Goal: Information Seeking & Learning: Learn about a topic

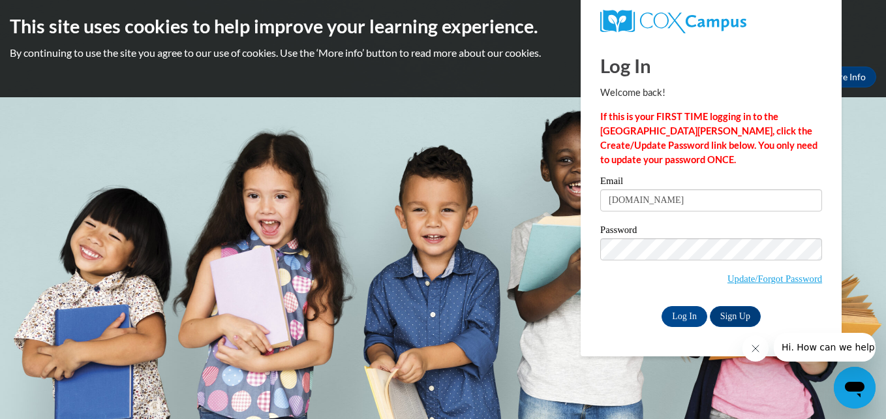
click at [694, 200] on input "misovejitasdaycare82hotmail.com" at bounding box center [712, 200] width 222 height 22
click at [698, 202] on input "misovejitasdaycare82hotmail.com" at bounding box center [712, 200] width 222 height 22
type input "misovejitasdaycare82@hotmail.com"
click at [697, 315] on input "Log In" at bounding box center [685, 316] width 46 height 21
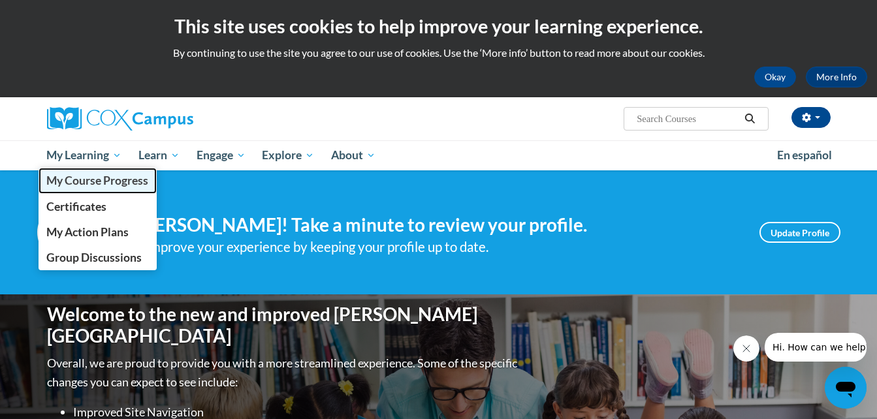
click at [79, 180] on span "My Course Progress" at bounding box center [97, 181] width 102 height 14
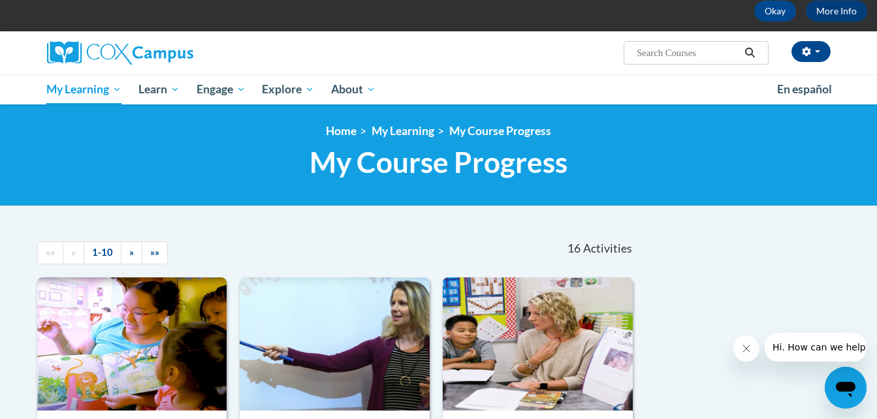
scroll to position [59, 0]
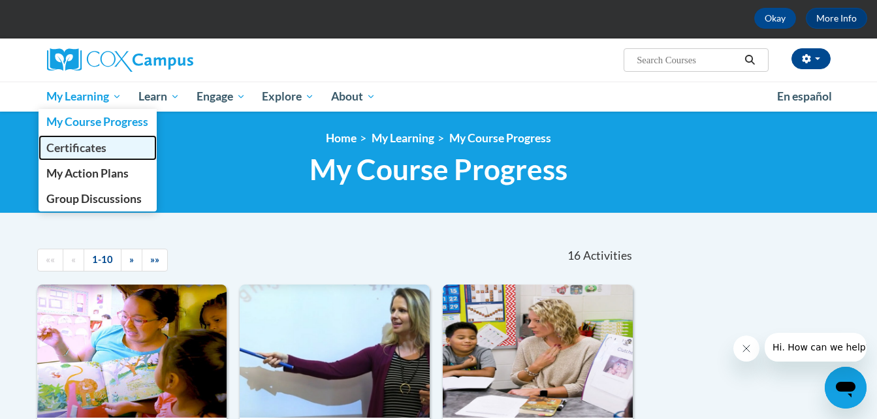
click at [99, 149] on span "Certificates" at bounding box center [76, 148] width 60 height 14
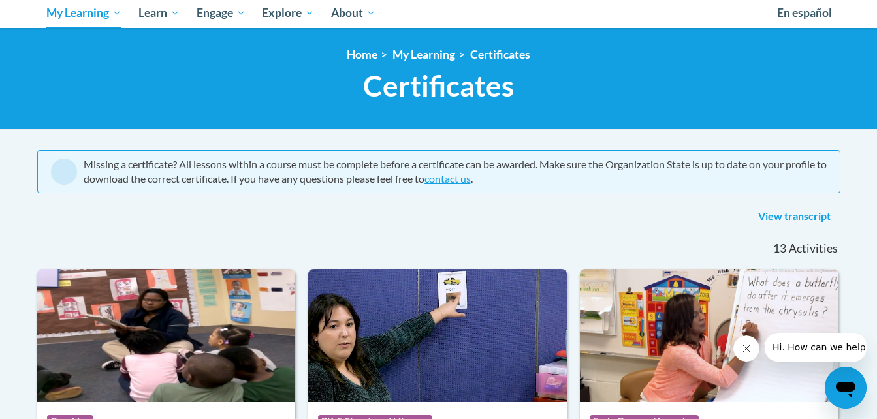
scroll to position [139, 0]
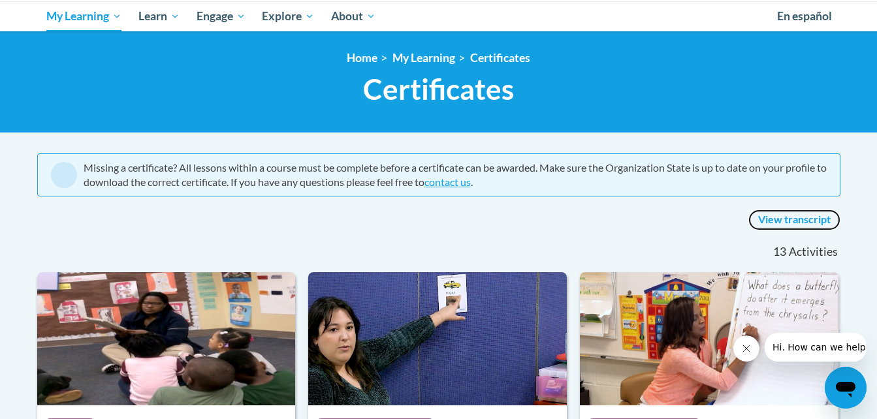
click at [779, 216] on link "View transcript" at bounding box center [794, 220] width 92 height 21
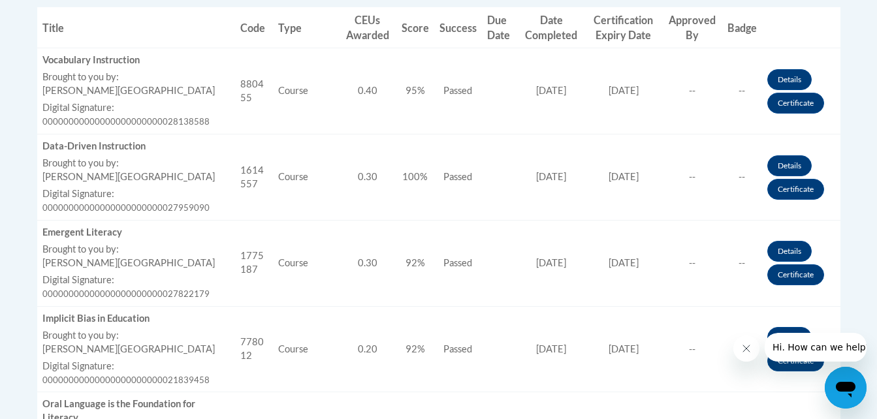
scroll to position [499, 0]
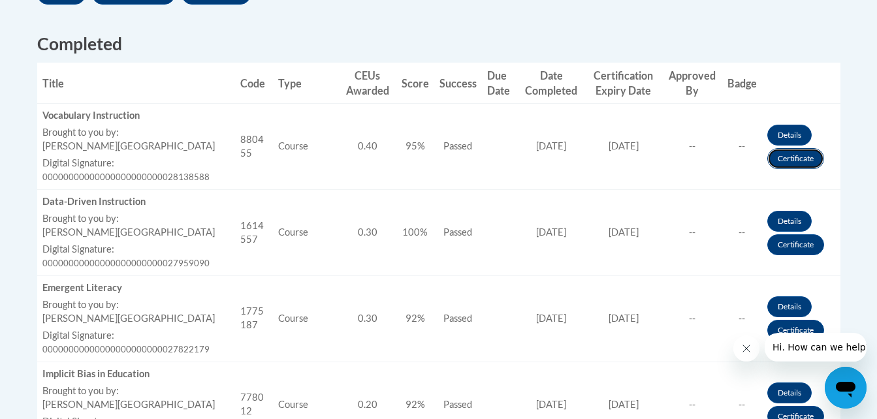
click at [794, 155] on link "Certificate" at bounding box center [795, 158] width 57 height 21
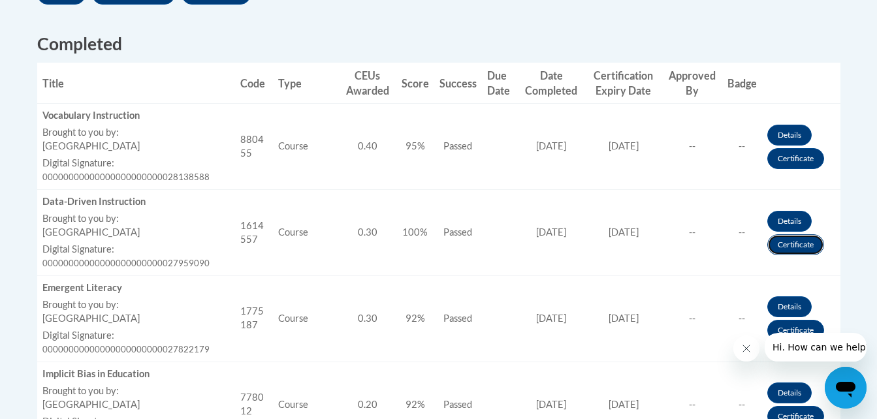
click at [800, 246] on link "Certificate" at bounding box center [795, 244] width 57 height 21
click at [744, 351] on icon "Close message from company" at bounding box center [745, 348] width 10 height 10
click at [795, 246] on link "Certificate" at bounding box center [795, 244] width 57 height 21
click at [795, 244] on link "Certificate" at bounding box center [795, 244] width 57 height 21
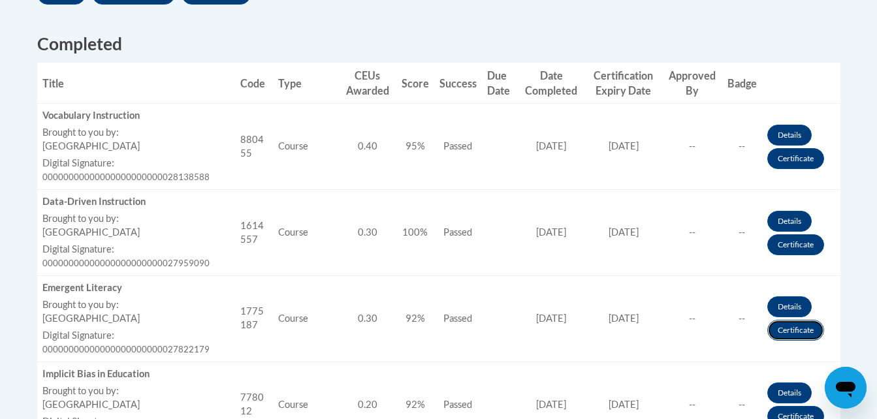
click at [790, 326] on link "Certificate" at bounding box center [795, 330] width 57 height 21
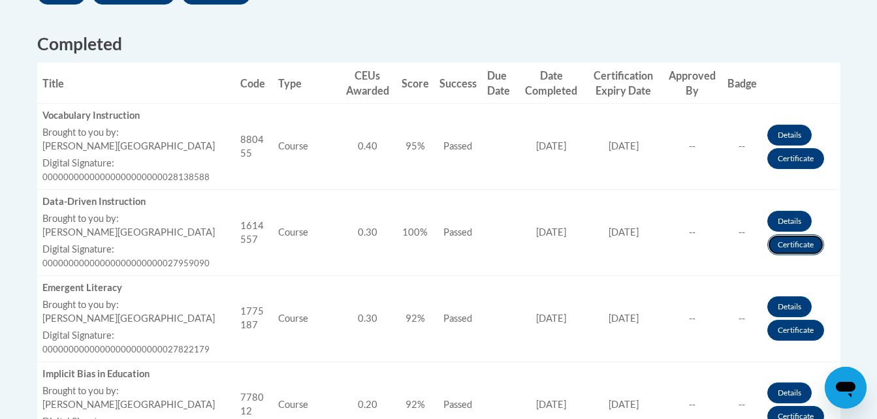
click at [789, 239] on link "Certificate" at bounding box center [795, 244] width 57 height 21
click at [810, 244] on link "Certificate" at bounding box center [795, 244] width 57 height 21
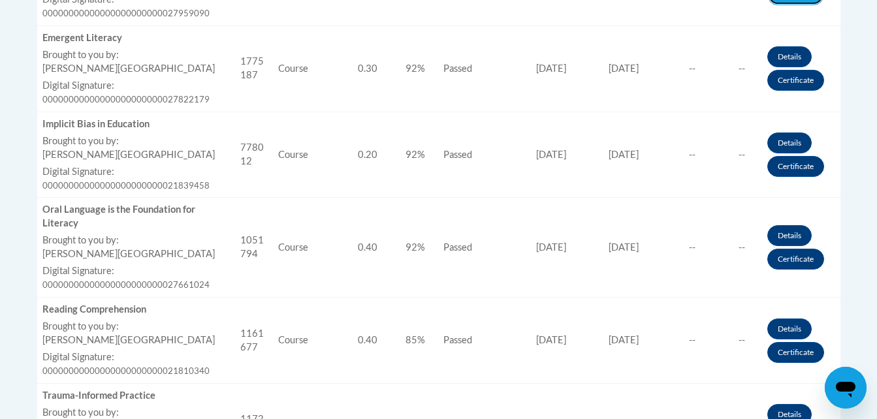
scroll to position [745, 0]
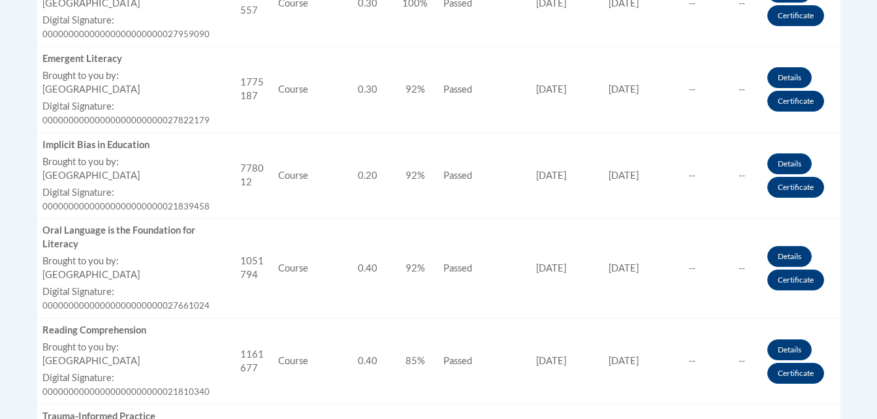
scroll to position [732, 0]
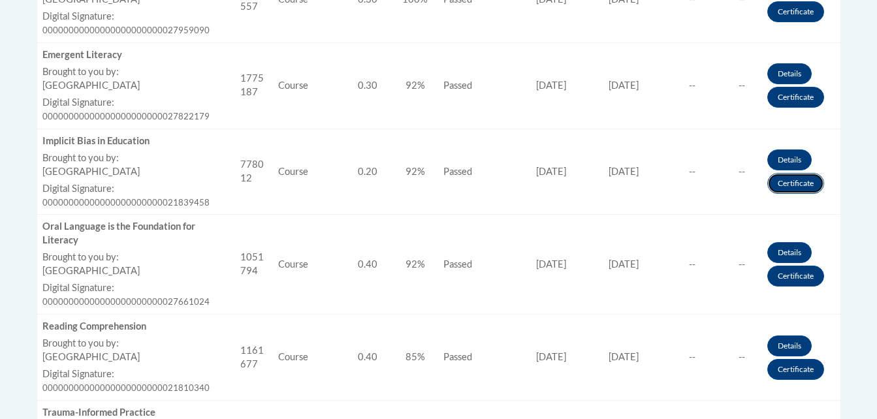
click at [796, 186] on link "Certificate" at bounding box center [795, 183] width 57 height 21
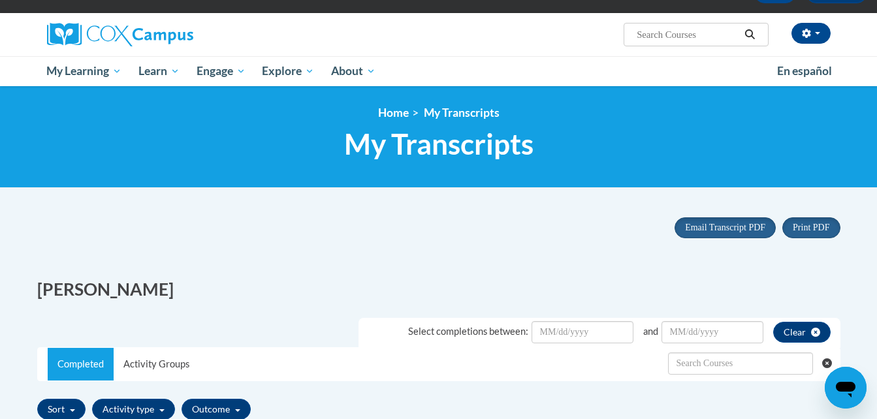
scroll to position [17, 0]
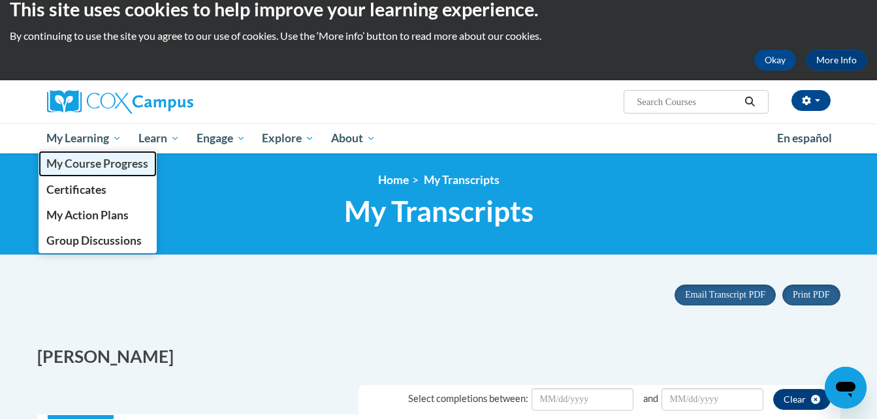
click at [95, 164] on span "My Course Progress" at bounding box center [97, 164] width 102 height 14
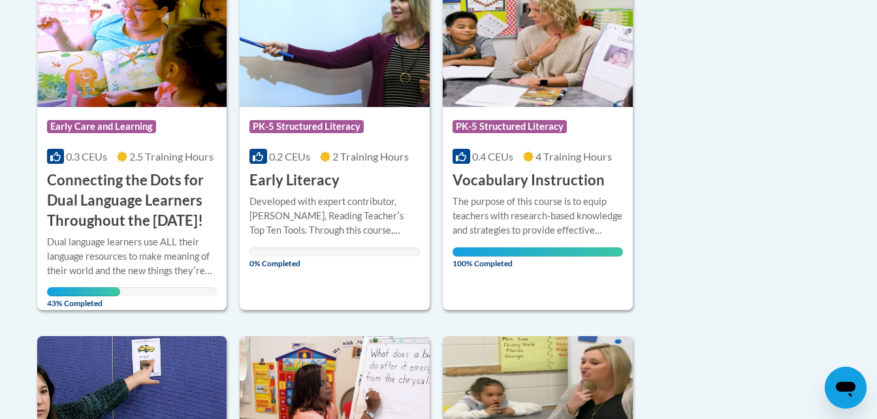
scroll to position [396, 0]
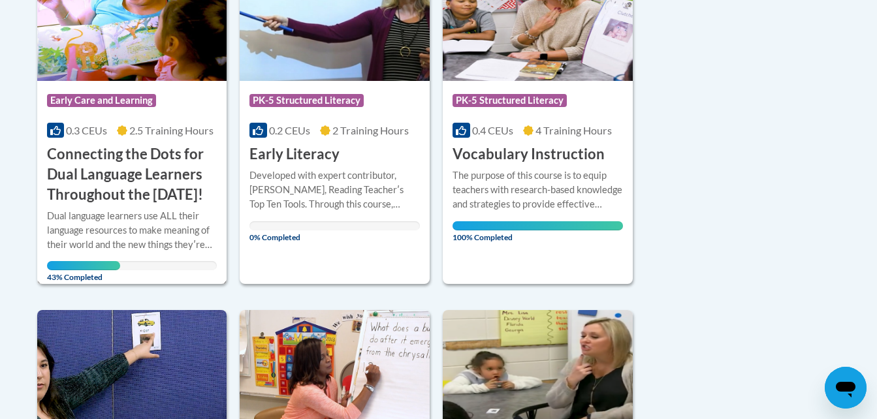
click at [150, 168] on h3 "Connecting the Dots for Dual Language Learners Throughout the [DATE]!" at bounding box center [132, 174] width 170 height 60
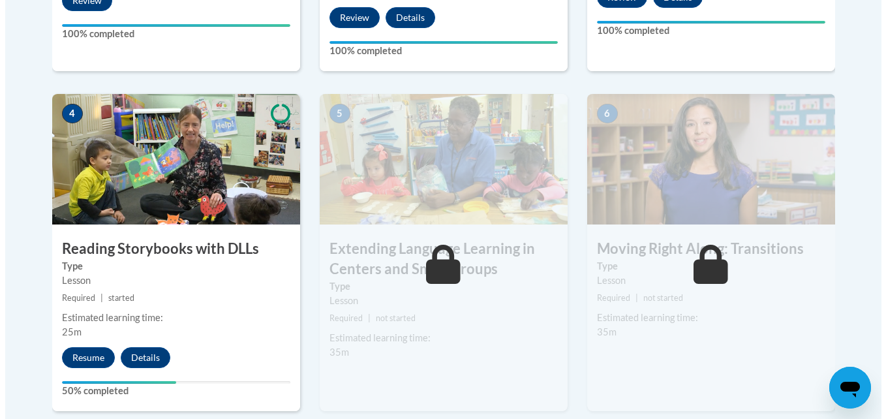
scroll to position [740, 0]
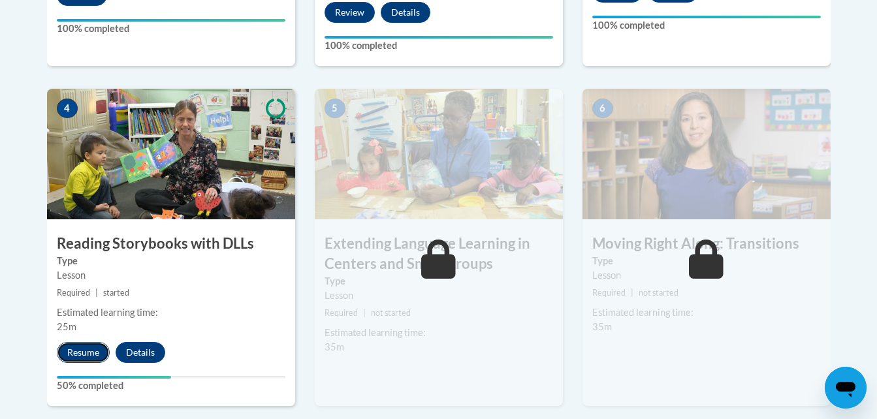
click at [70, 354] on button "Resume" at bounding box center [83, 352] width 53 height 21
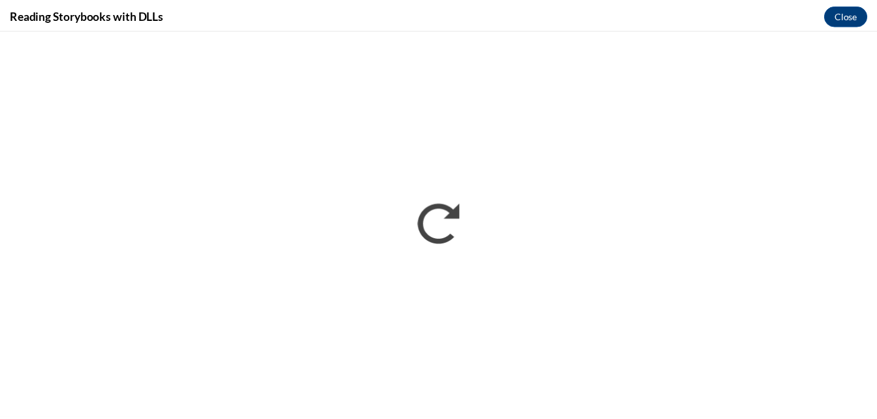
scroll to position [0, 0]
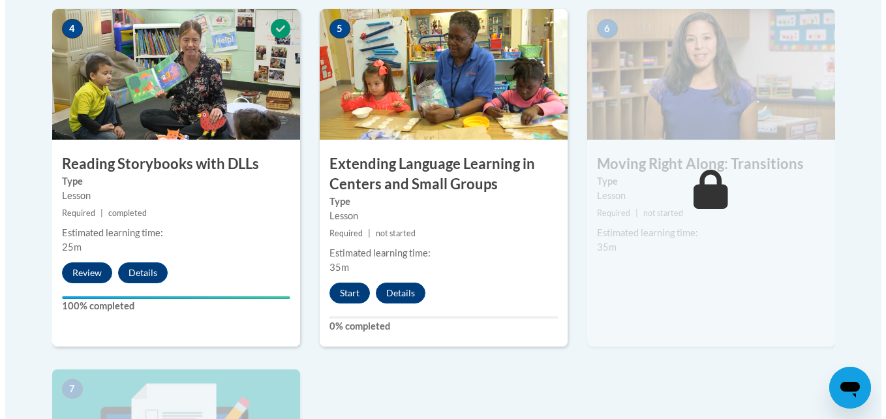
scroll to position [857, 0]
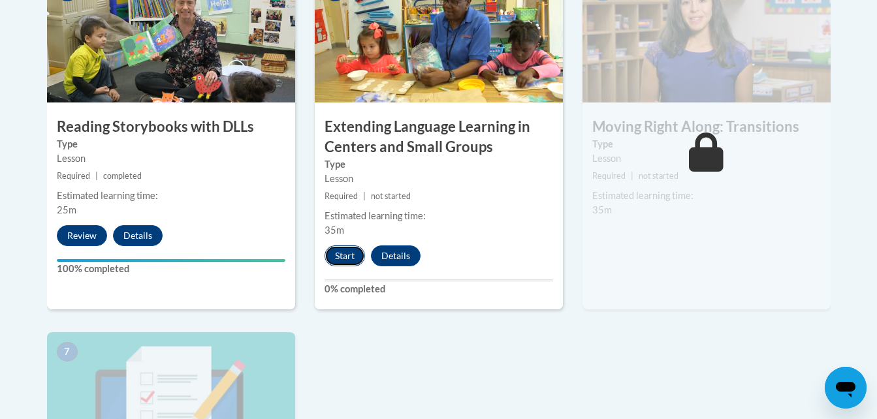
click at [345, 259] on button "Start" at bounding box center [344, 255] width 40 height 21
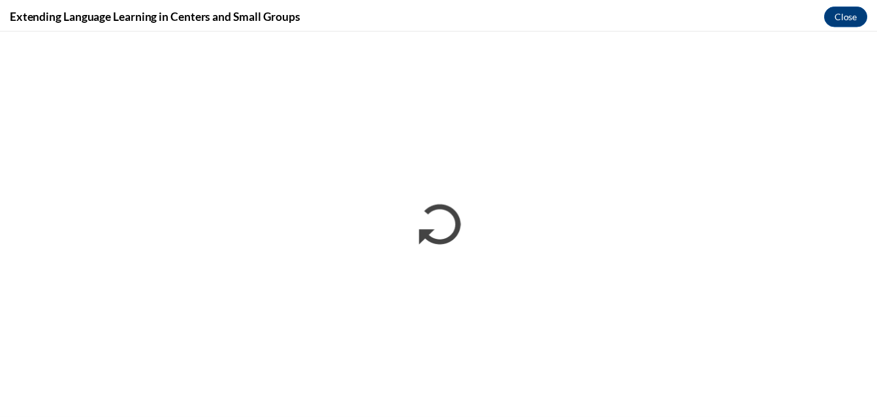
scroll to position [0, 0]
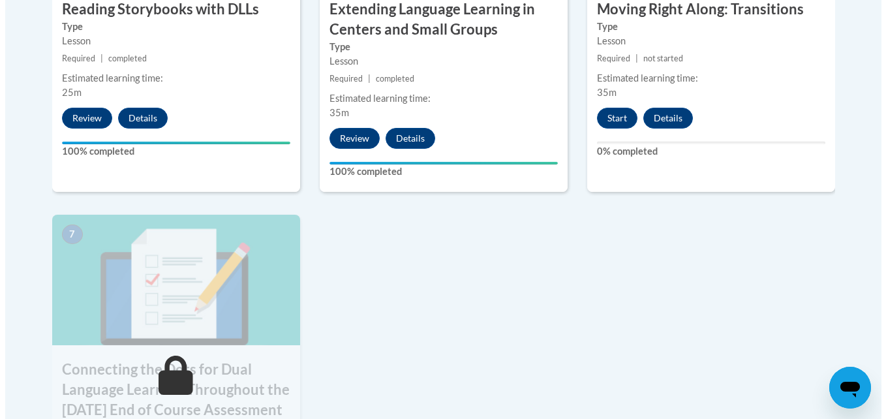
scroll to position [969, 0]
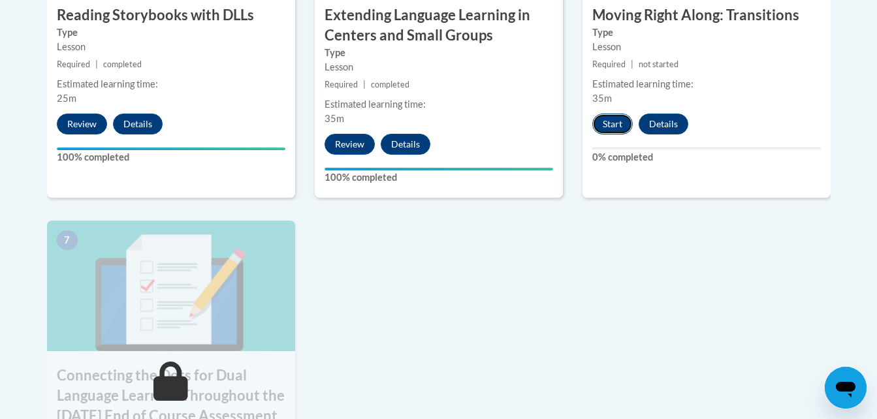
click at [617, 125] on button "Start" at bounding box center [612, 124] width 40 height 21
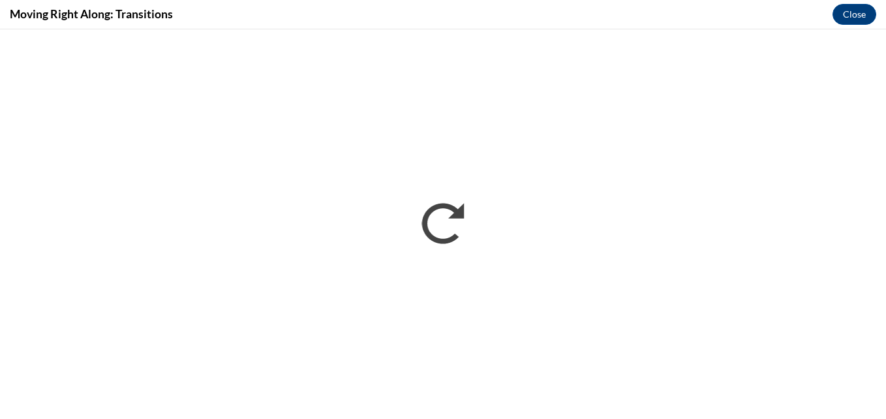
scroll to position [0, 0]
